Goal: Complete application form

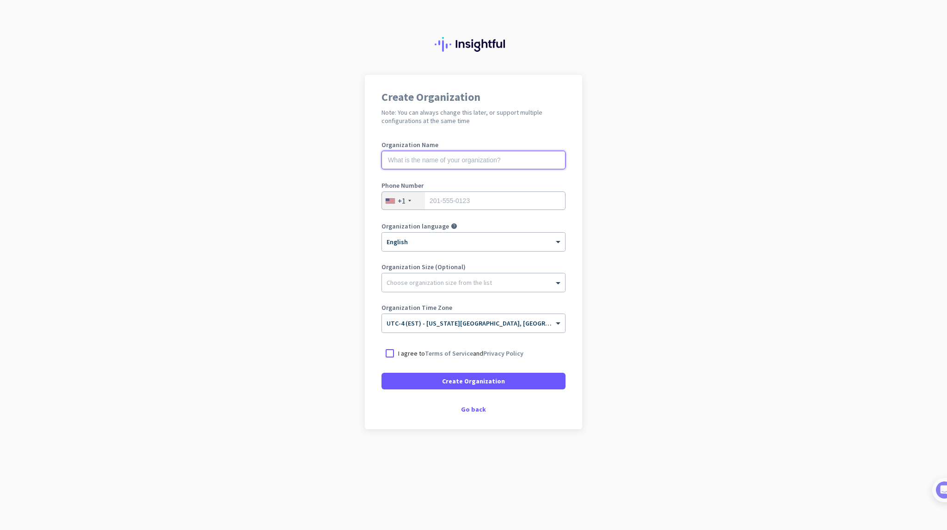
click at [468, 161] on input "text" at bounding box center [473, 160] width 184 height 18
click at [596, 237] on app-onboarding-organization "Create Organization Note: You can always change this later, or support multiple…" at bounding box center [473, 275] width 947 height 400
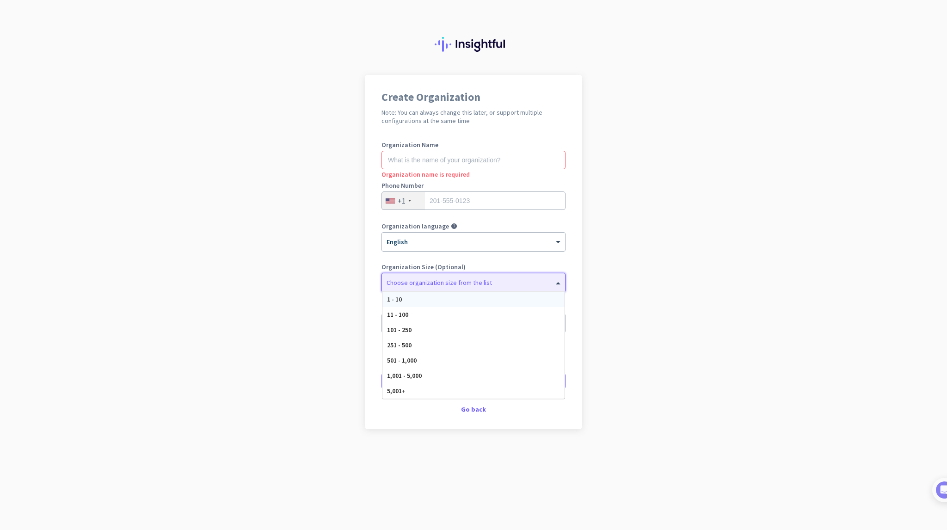
click at [529, 280] on div at bounding box center [473, 280] width 183 height 9
click at [495, 297] on div "1 - 10" at bounding box center [473, 299] width 182 height 15
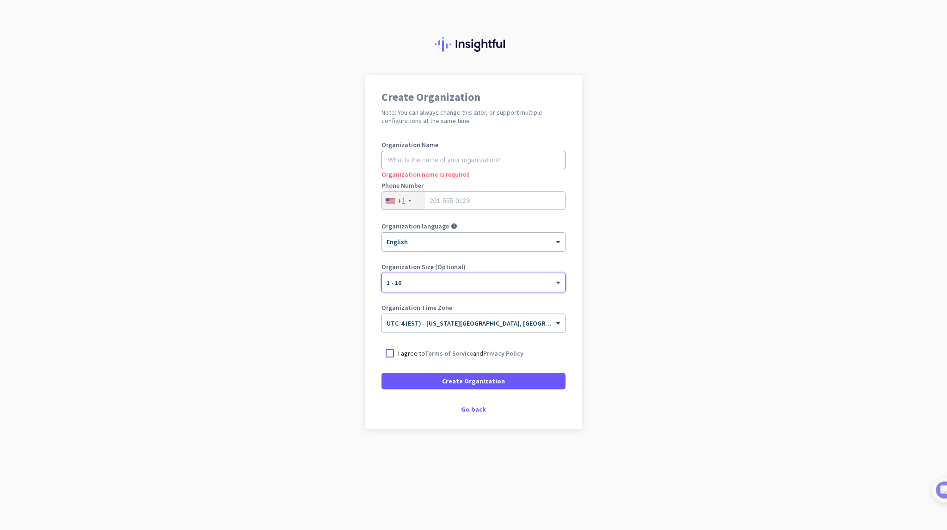
click at [422, 189] on div "Phone Number +1" at bounding box center [473, 200] width 184 height 37
click at [406, 202] on div "+1" at bounding box center [403, 201] width 43 height 18
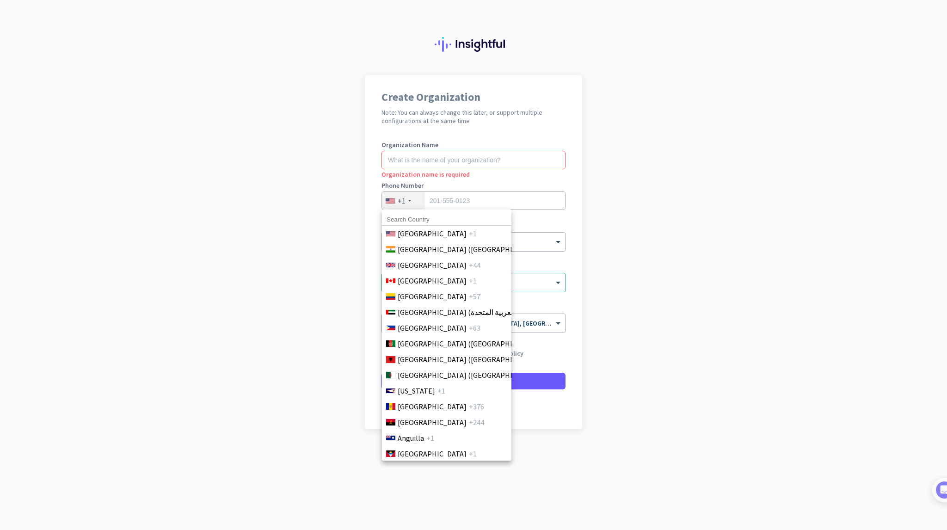
click at [435, 201] on div at bounding box center [473, 265] width 947 height 530
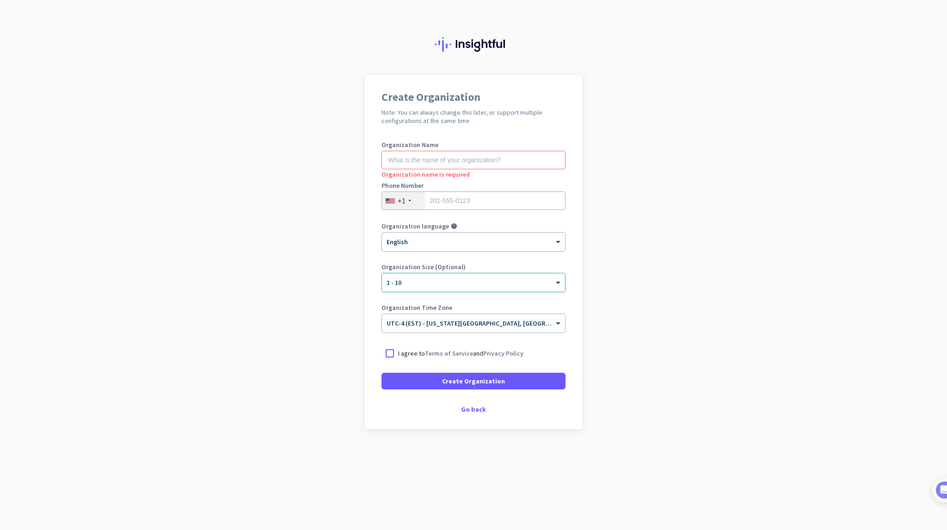
click at [412, 196] on div "+1" at bounding box center [403, 201] width 43 height 18
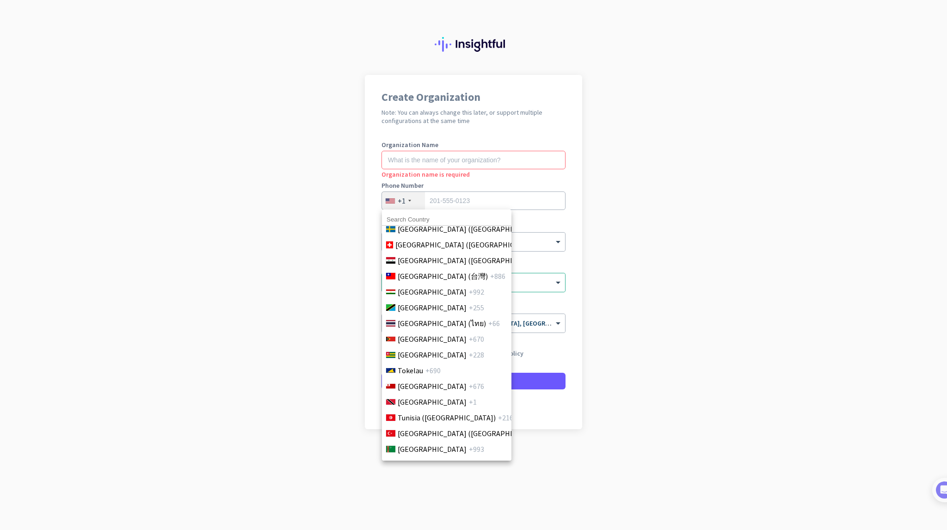
scroll to position [3706, 0]
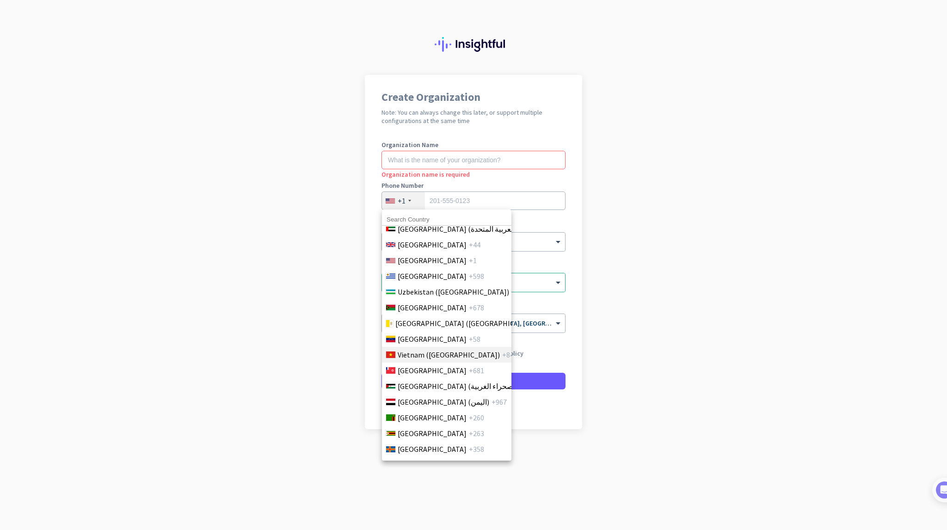
click at [414, 349] on span "Vietnam ([GEOGRAPHIC_DATA])" at bounding box center [449, 354] width 102 height 11
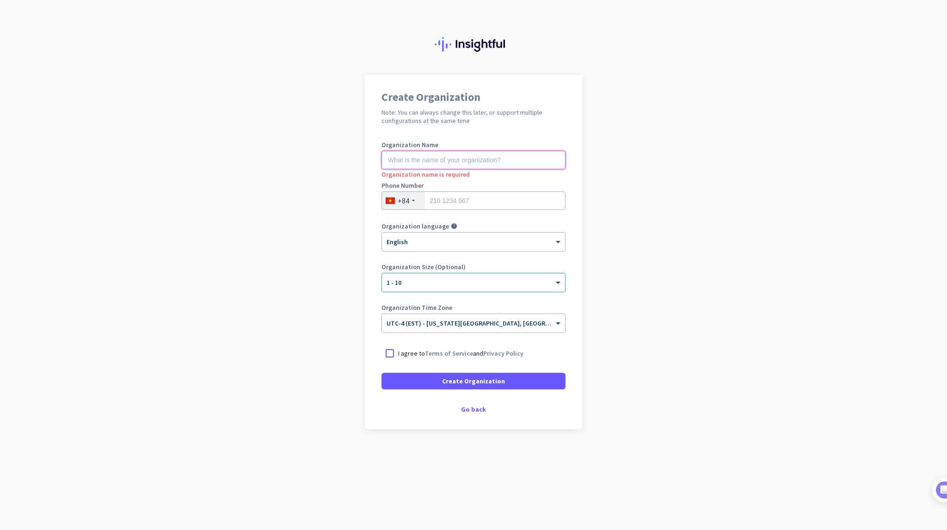
click at [428, 158] on input "text" at bounding box center [473, 160] width 184 height 18
click at [447, 162] on input "text" at bounding box center [473, 160] width 184 height 18
type input "Demo"
drag, startPoint x: 679, startPoint y: 200, endPoint x: 625, endPoint y: 208, distance: 54.7
click at [679, 200] on app-onboarding-organization "Create Organization Note: You can always change this later, or support multiple…" at bounding box center [473, 275] width 947 height 400
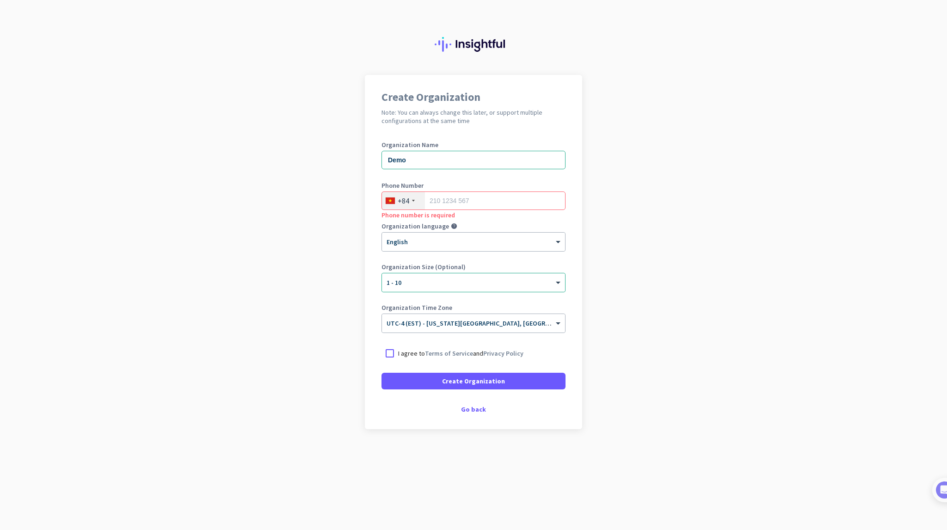
click at [442, 191] on div "Phone Number +84 Phone number is required" at bounding box center [473, 200] width 184 height 37
click at [444, 199] on input "tel" at bounding box center [473, 200] width 184 height 18
type input "0842829555"
type input "[GEOGRAPHIC_DATA]"
click at [599, 245] on app-onboarding-organization "Create Organization Note: You can always change this later, or support multiple…" at bounding box center [473, 275] width 947 height 400
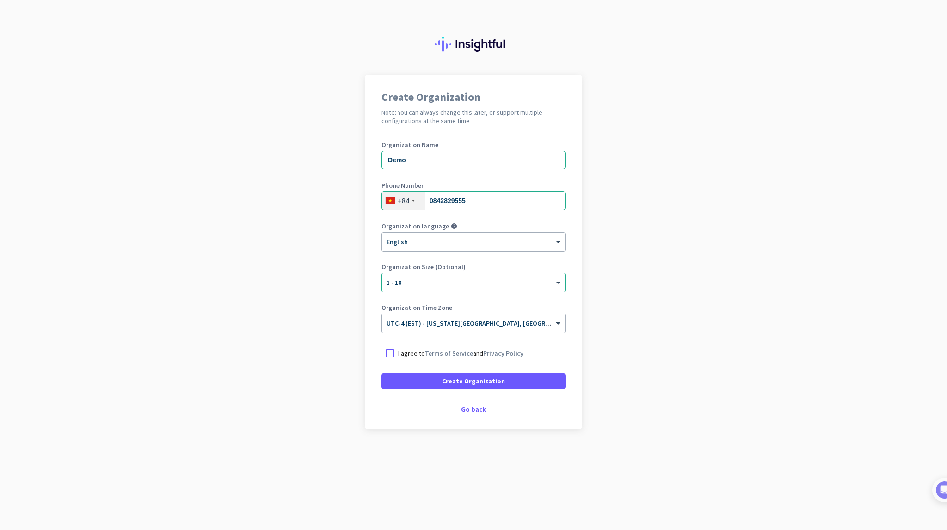
click at [603, 312] on app-onboarding-organization "Create Organization Note: You can always change this later, or support multiple…" at bounding box center [473, 275] width 947 height 400
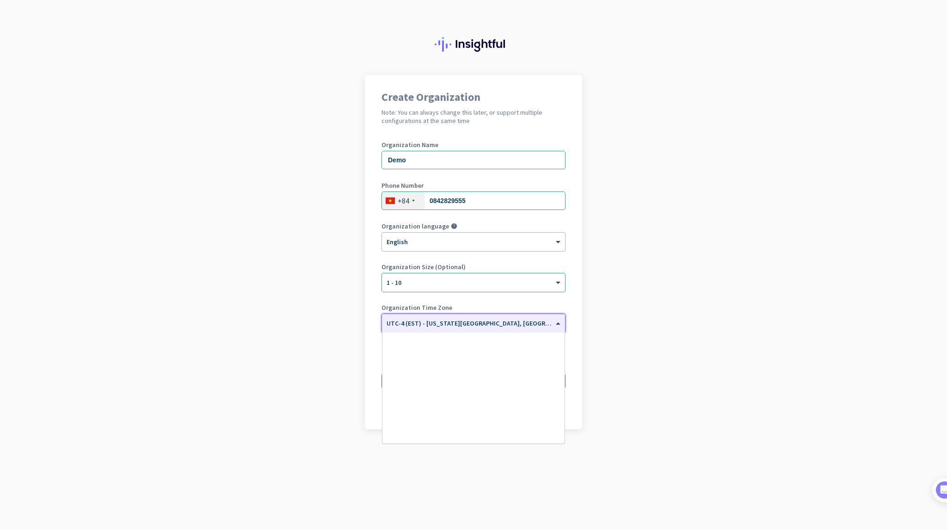
click at [510, 324] on input "text" at bounding box center [464, 320] width 155 height 7
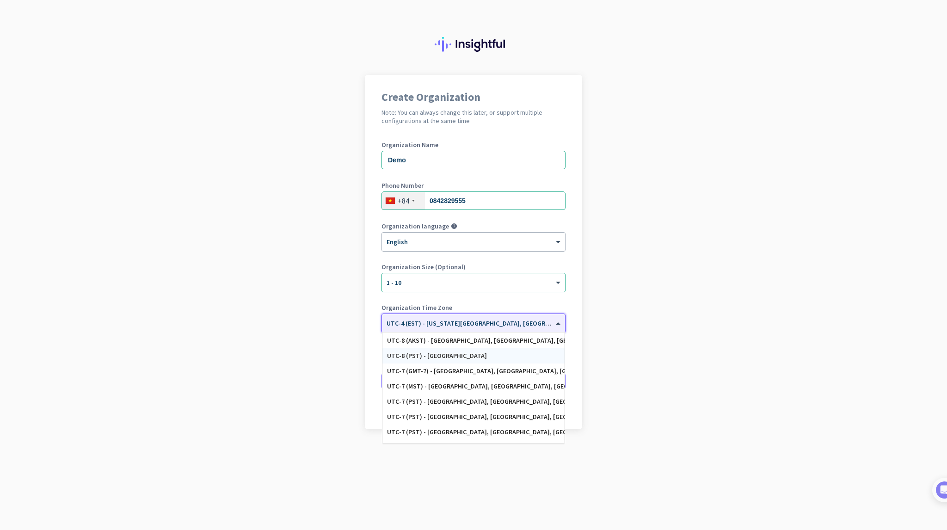
scroll to position [143, 0]
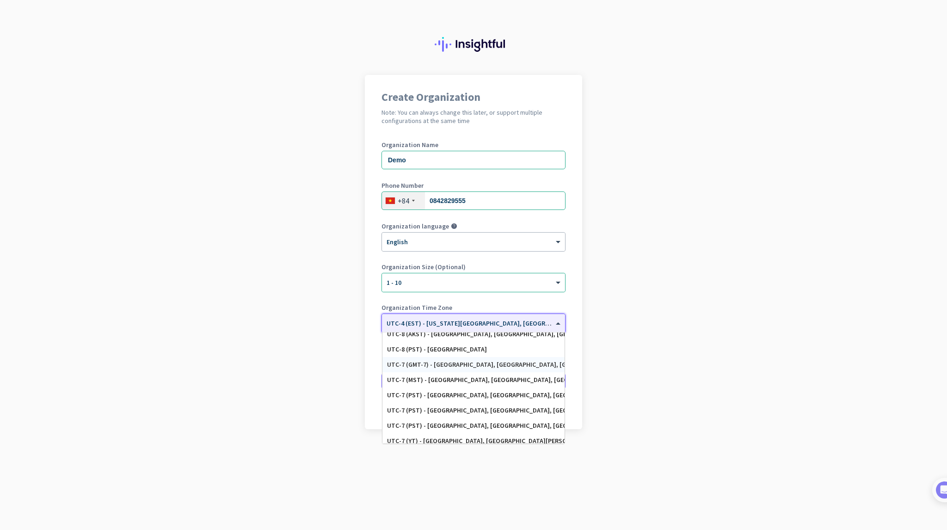
click at [588, 357] on app-onboarding-organization "Create Organization Note: You can always change this later, or support multiple…" at bounding box center [473, 275] width 947 height 400
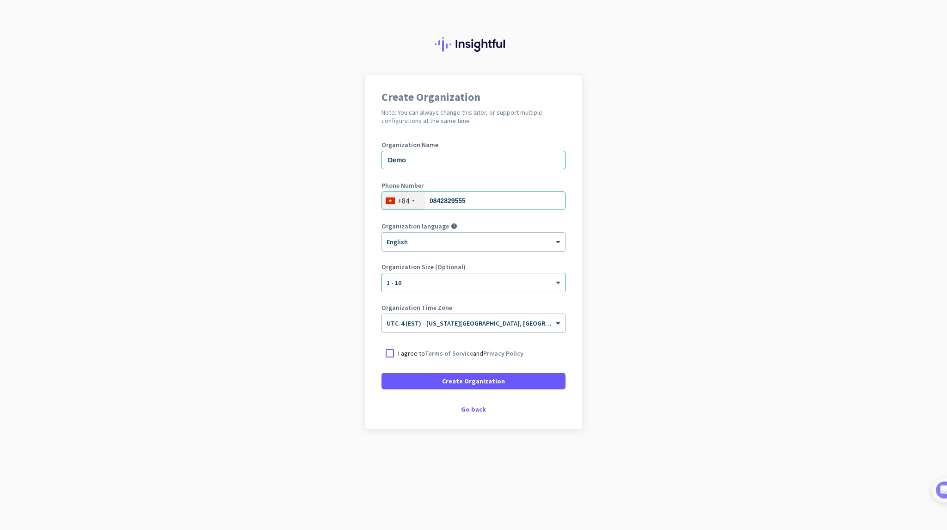
click at [473, 323] on input "text" at bounding box center [464, 320] width 155 height 7
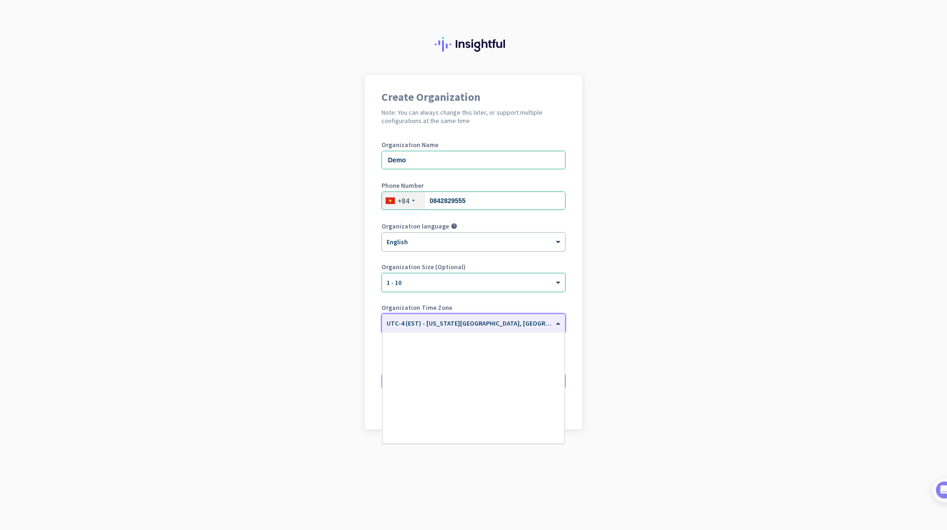
scroll to position [1068, 0]
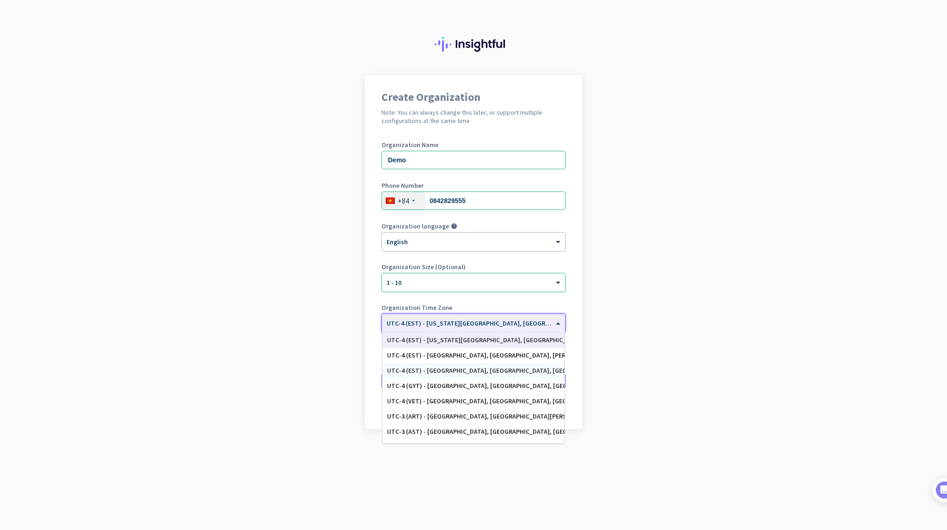
click at [425, 278] on div at bounding box center [473, 280] width 183 height 8
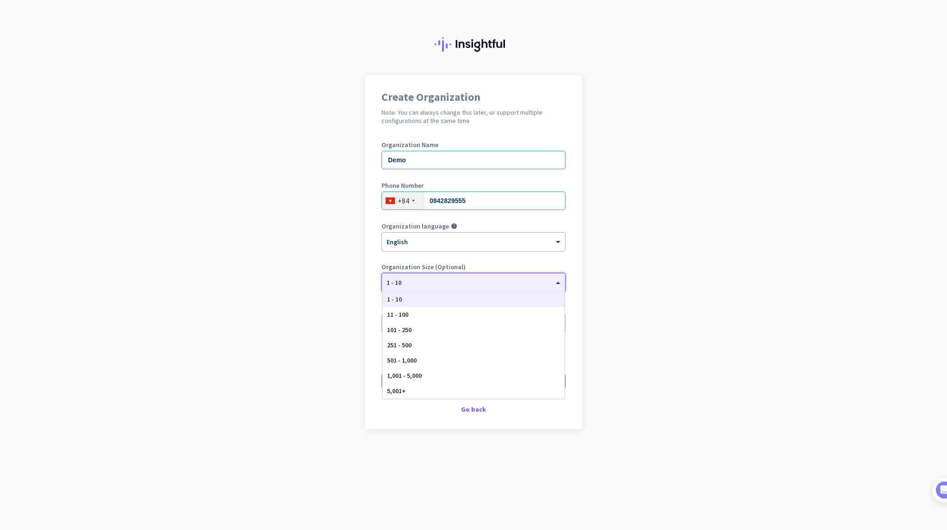
click at [766, 329] on app-onboarding-organization "Create Organization Note: You can always change this later, or support multiple…" at bounding box center [473, 275] width 947 height 400
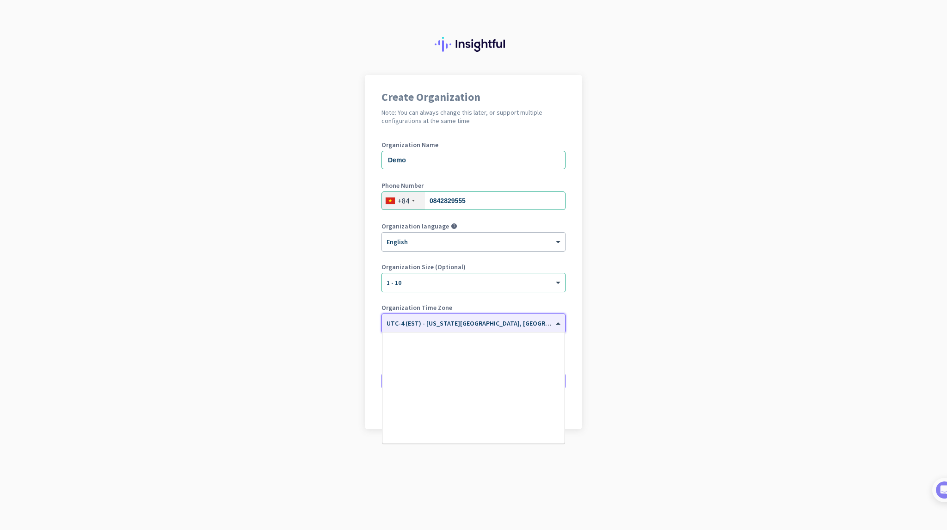
click at [458, 325] on span "UTC-4 (EST) - [US_STATE][GEOGRAPHIC_DATA], [GEOGRAPHIC_DATA], [GEOGRAPHIC_DATA]…" at bounding box center [548, 323] width 322 height 8
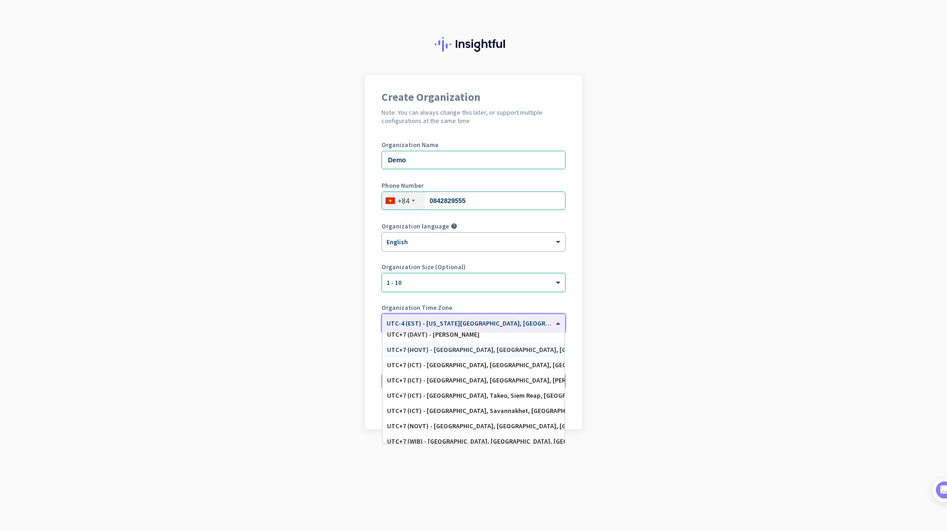
scroll to position [3884, 0]
click at [483, 372] on div "UTC+7 (ICT) - [GEOGRAPHIC_DATA], [GEOGRAPHIC_DATA], [PERSON_NAME], [GEOGRAPHIC_…" at bounding box center [473, 377] width 182 height 15
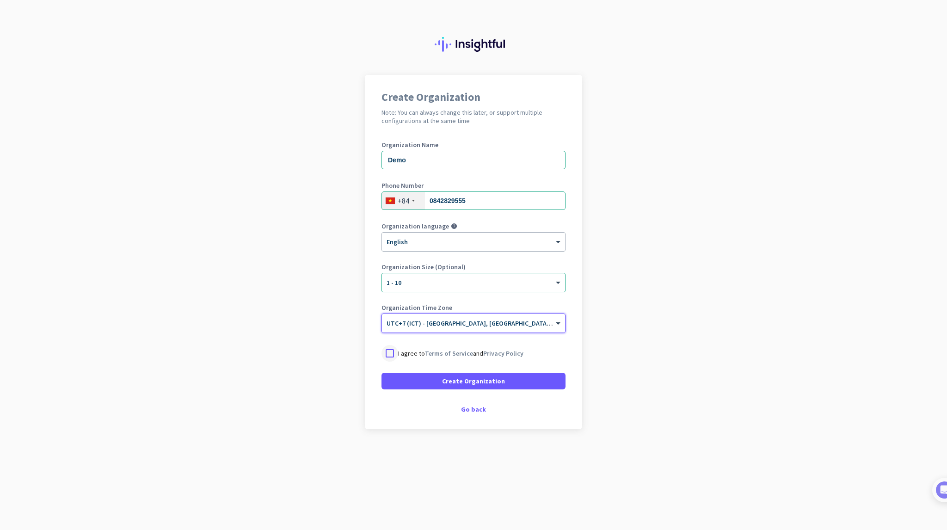
click at [387, 351] on div at bounding box center [389, 353] width 17 height 17
click at [399, 378] on span at bounding box center [473, 381] width 184 height 22
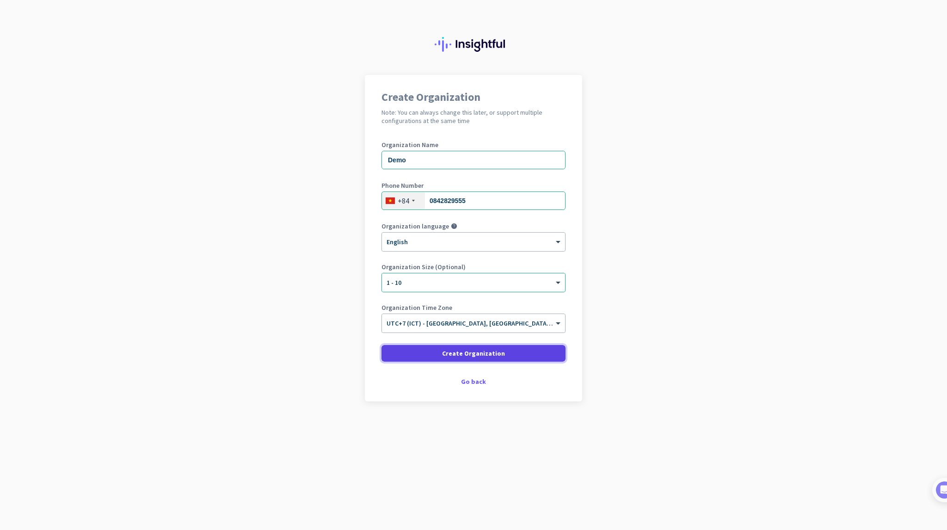
click at [415, 355] on span at bounding box center [473, 353] width 184 height 22
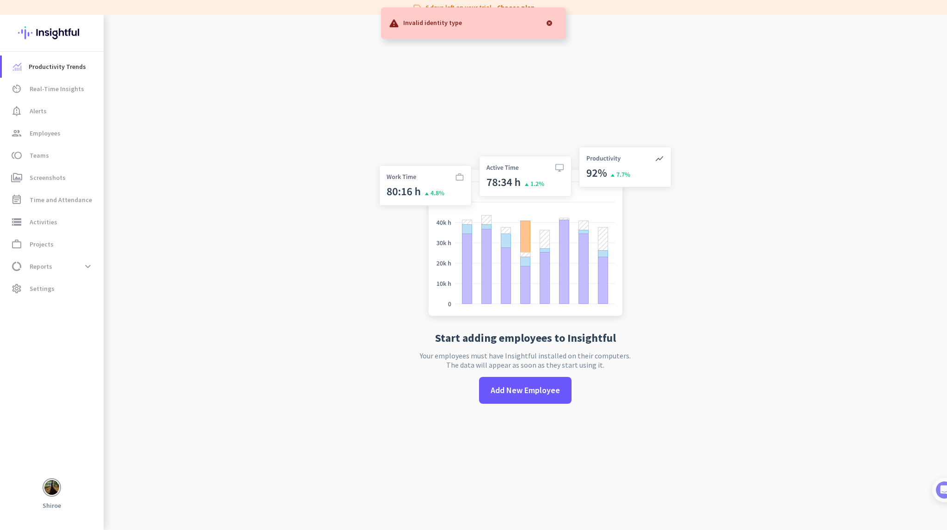
click at [547, 25] on div at bounding box center [549, 23] width 18 height 18
